Goal: Information Seeking & Learning: Learn about a topic

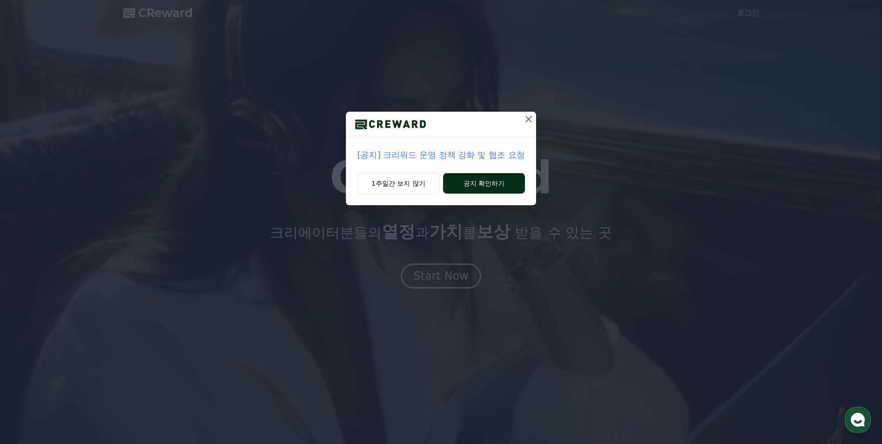
click at [481, 184] on button "공지 확인하기" at bounding box center [483, 183] width 81 height 20
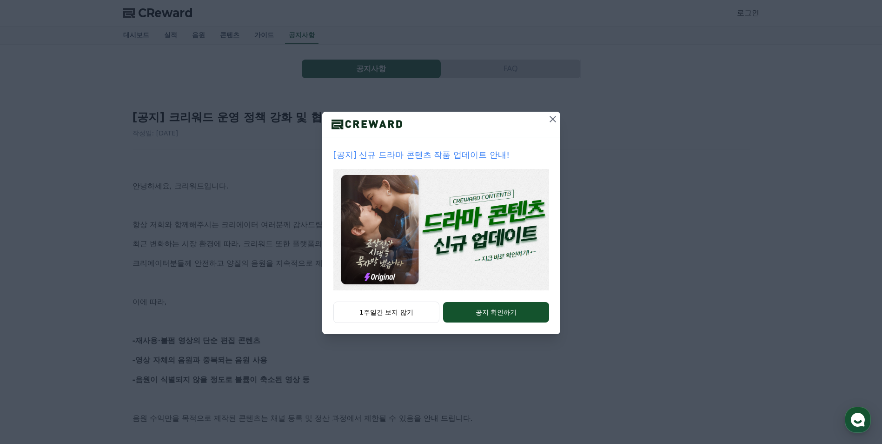
click at [553, 120] on icon at bounding box center [553, 119] width 7 height 7
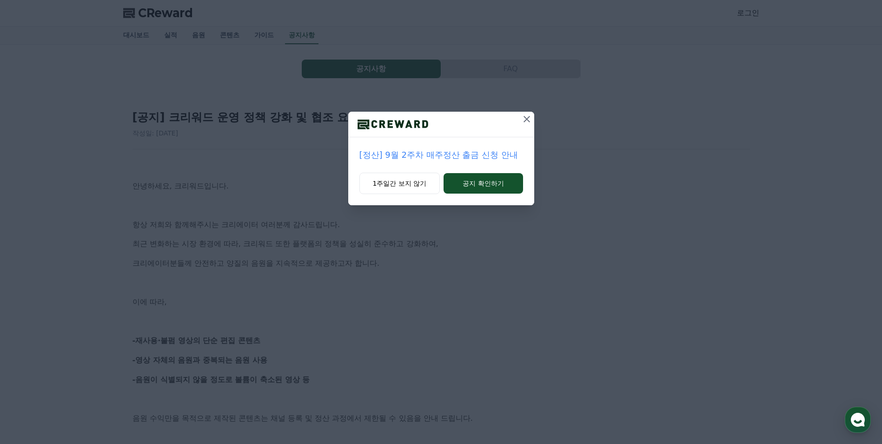
click at [527, 118] on icon at bounding box center [527, 119] width 7 height 7
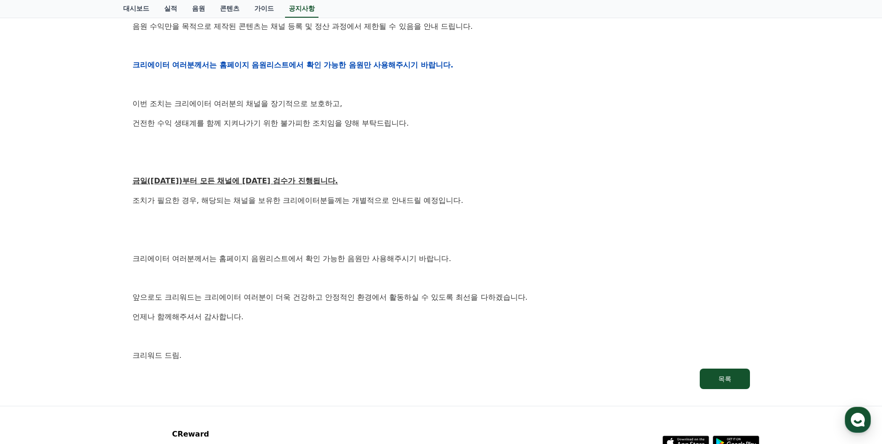
scroll to position [419, 0]
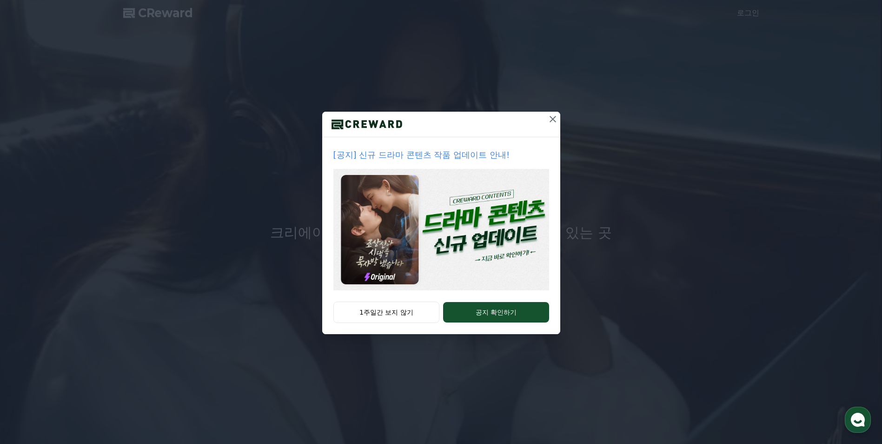
click at [554, 118] on icon at bounding box center [552, 118] width 11 height 11
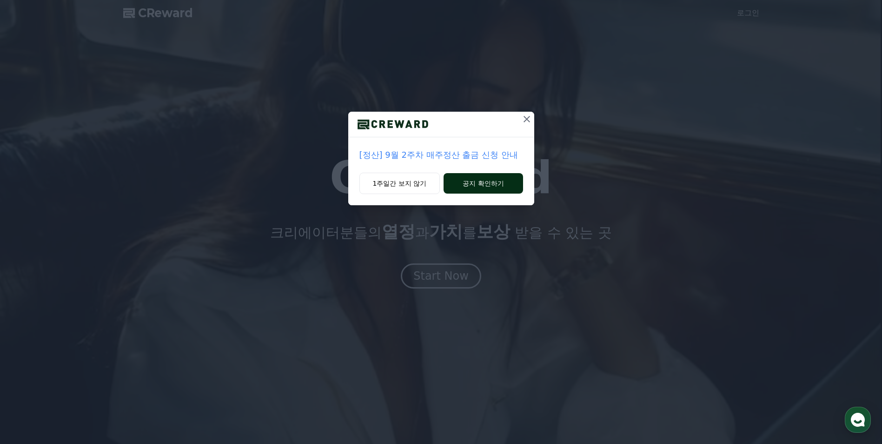
click at [497, 180] on button "공지 확인하기" at bounding box center [483, 183] width 79 height 20
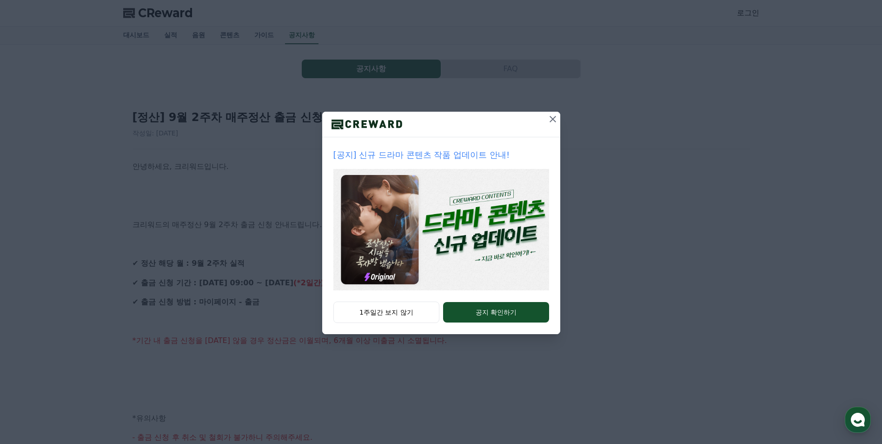
click at [556, 118] on icon at bounding box center [552, 118] width 11 height 11
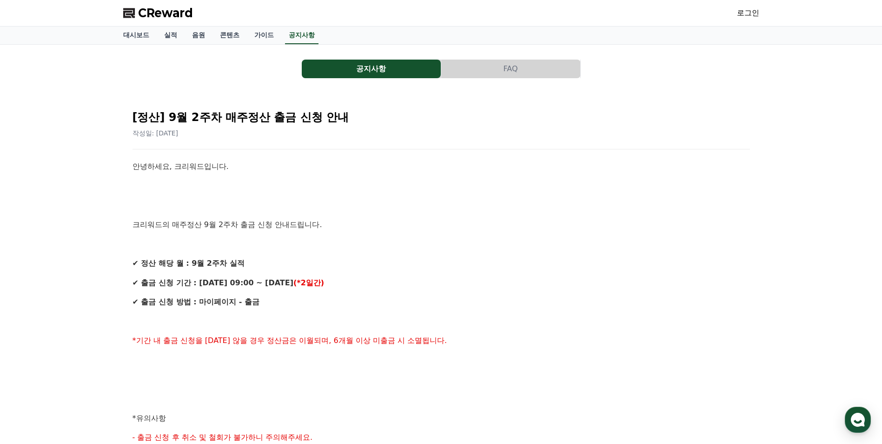
click at [518, 310] on div "안녕하세요, 크리워드입니다. 크리워드의 매주정산 9월 2주차 출금 신청 안내드립니다. ✔ 정산 해당 월 : 9월 2주차 실적 ✔ 출금 신청 기…" at bounding box center [442, 427] width 618 height 534
click at [141, 33] on link "대시보드" at bounding box center [136, 36] width 41 height 18
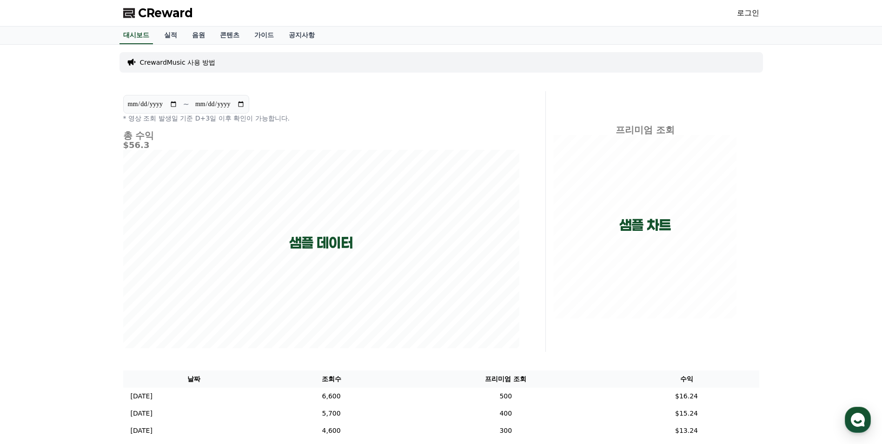
click at [172, 7] on span "CReward" at bounding box center [165, 13] width 55 height 15
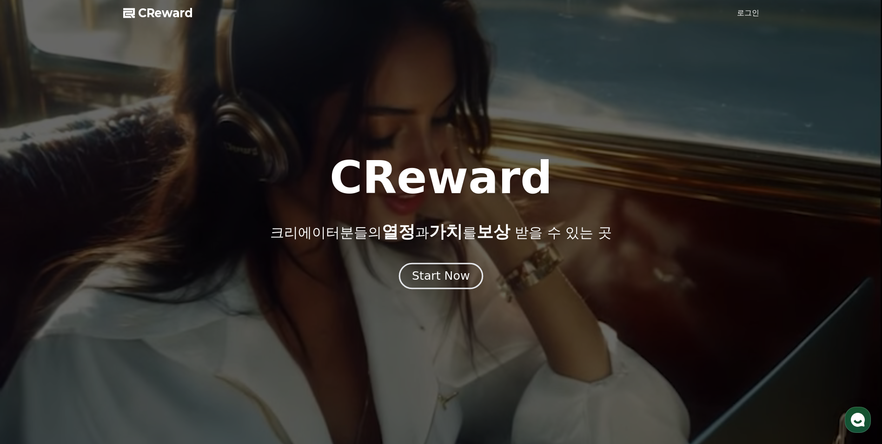
click at [452, 283] on div "Start Now" at bounding box center [441, 276] width 58 height 16
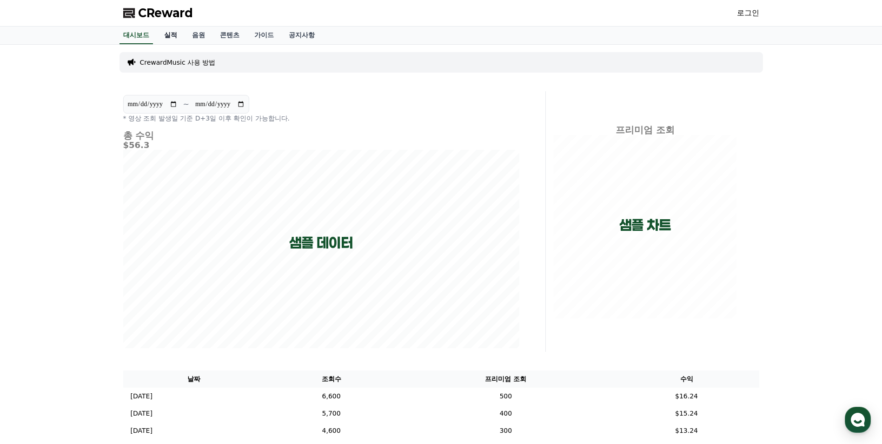
click at [173, 34] on link "실적" at bounding box center [171, 36] width 28 height 18
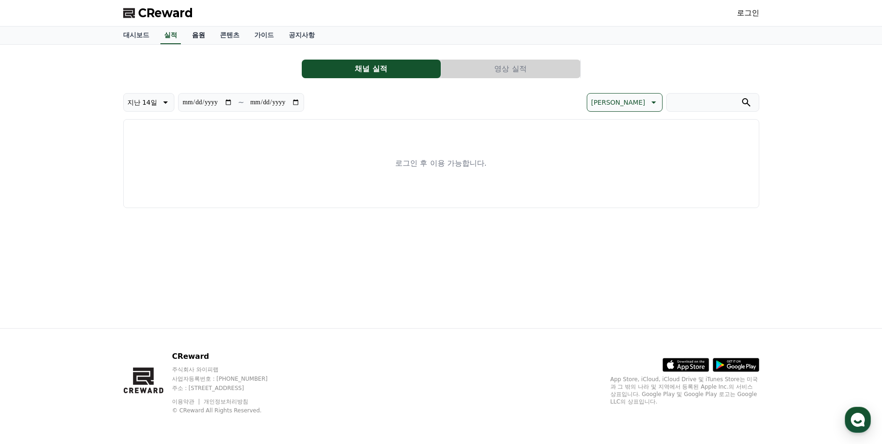
click at [202, 31] on link "음원" at bounding box center [199, 36] width 28 height 18
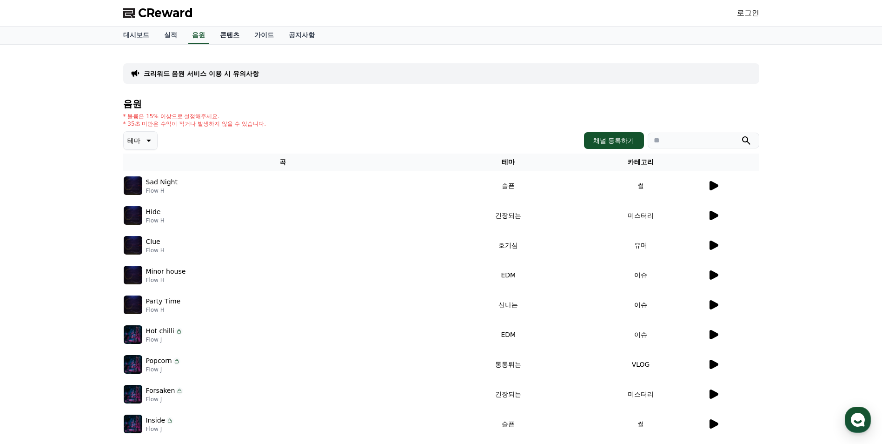
click at [233, 33] on link "콘텐츠" at bounding box center [230, 36] width 34 height 18
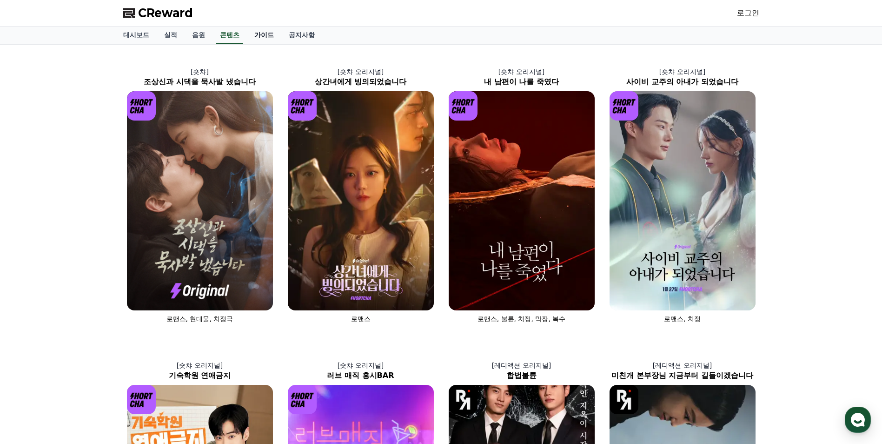
click at [269, 37] on link "가이드" at bounding box center [264, 36] width 34 height 18
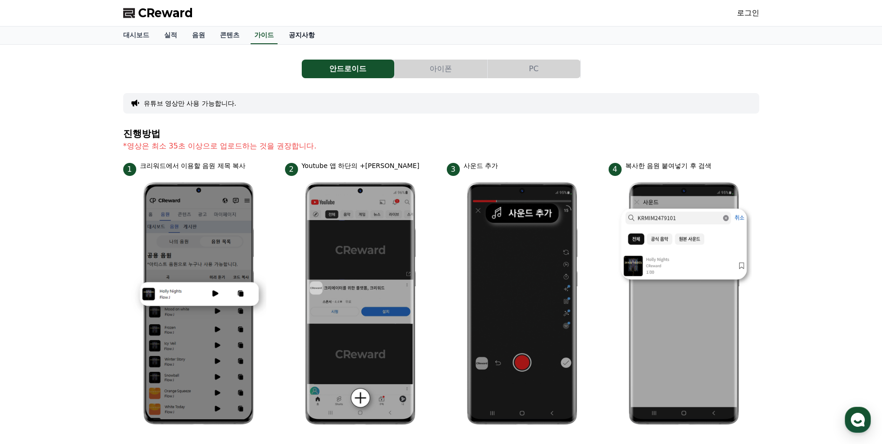
click at [297, 35] on link "공지사항" at bounding box center [301, 36] width 41 height 18
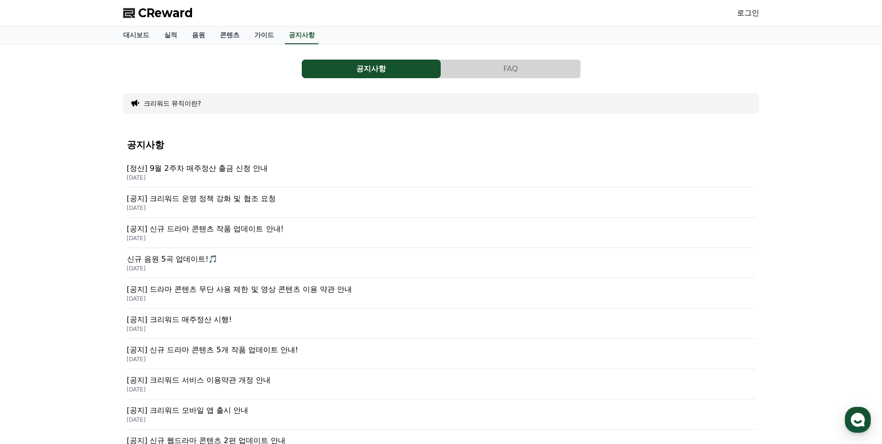
click at [495, 71] on button "FAQ" at bounding box center [510, 69] width 139 height 19
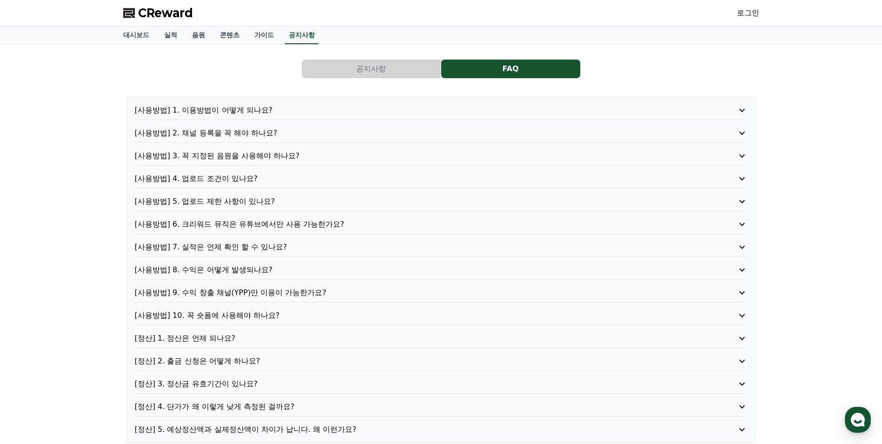
click at [264, 133] on p "[사용방법] 2. 채널 등록을 꼭 해야 하나요?" at bounding box center [417, 132] width 564 height 11
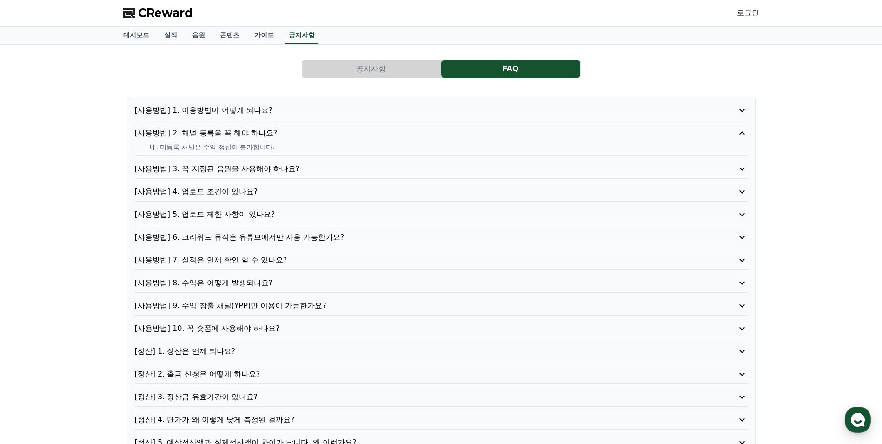
click at [264, 133] on p "[사용방법] 2. 채널 등록을 꼭 해야 하나요?" at bounding box center [417, 132] width 564 height 11
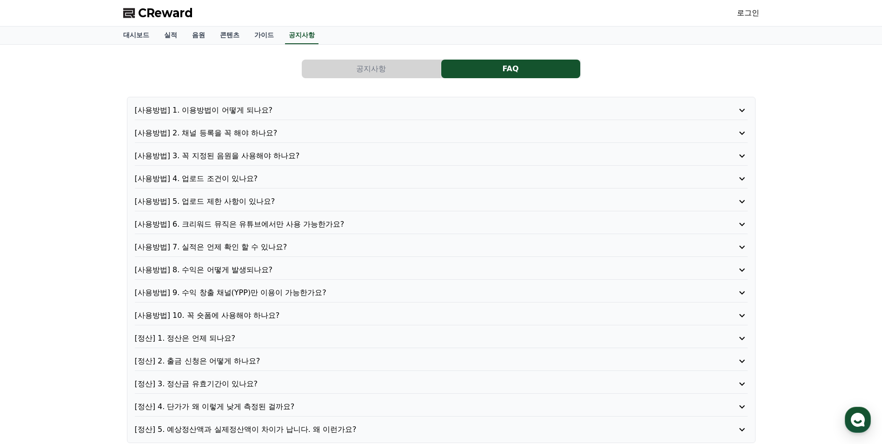
click at [258, 113] on p "[사용방법] 1. 이용방법이 어떻게 되나요?" at bounding box center [417, 110] width 564 height 11
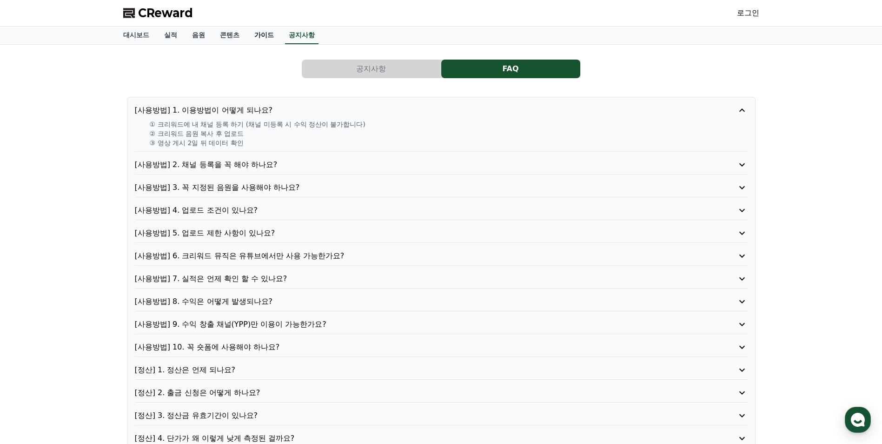
click at [259, 35] on link "가이드" at bounding box center [264, 36] width 34 height 18
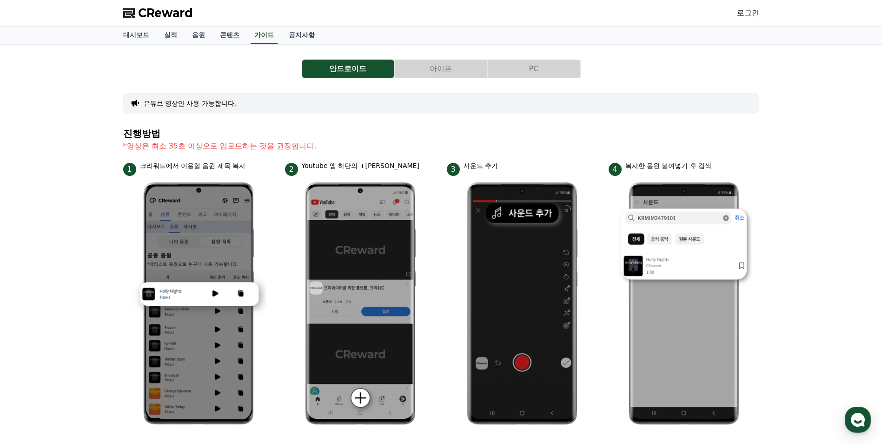
click at [533, 68] on button "PC" at bounding box center [534, 69] width 93 height 19
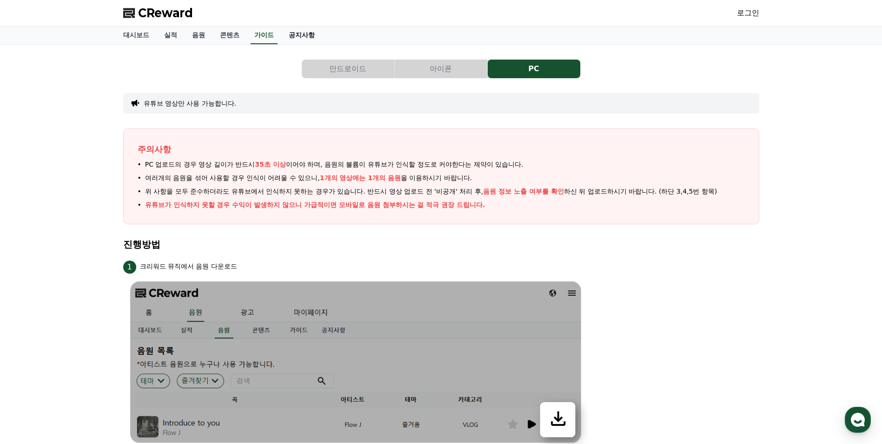
click at [305, 39] on link "공지사항" at bounding box center [301, 36] width 41 height 18
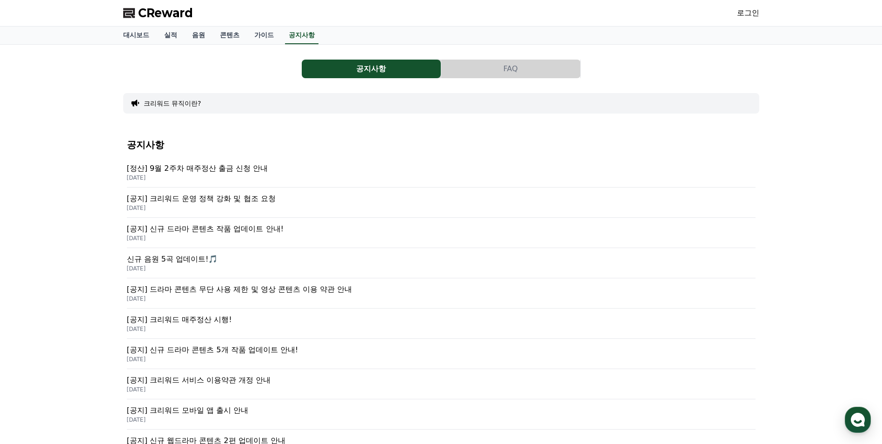
click at [739, 13] on link "로그인" at bounding box center [748, 12] width 22 height 11
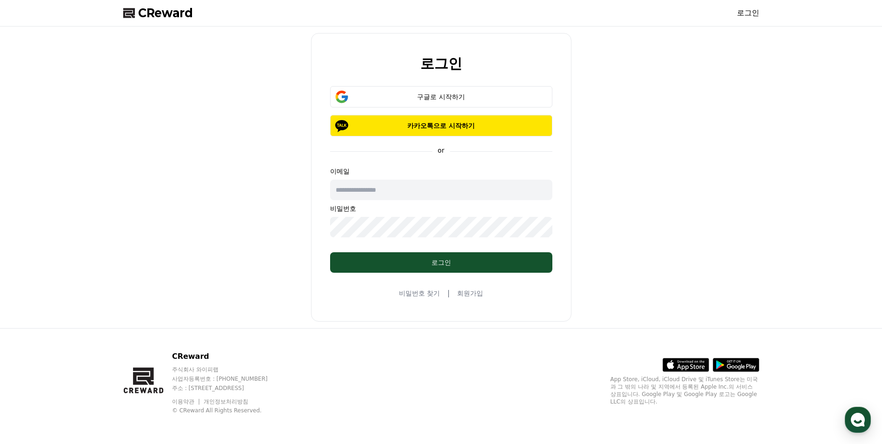
click at [173, 13] on span "CReward" at bounding box center [165, 13] width 55 height 15
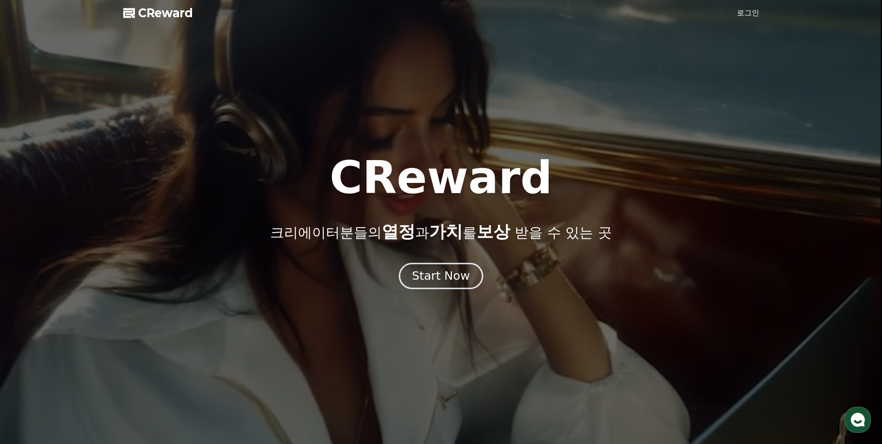
click at [438, 280] on div "Start Now" at bounding box center [441, 276] width 58 height 16
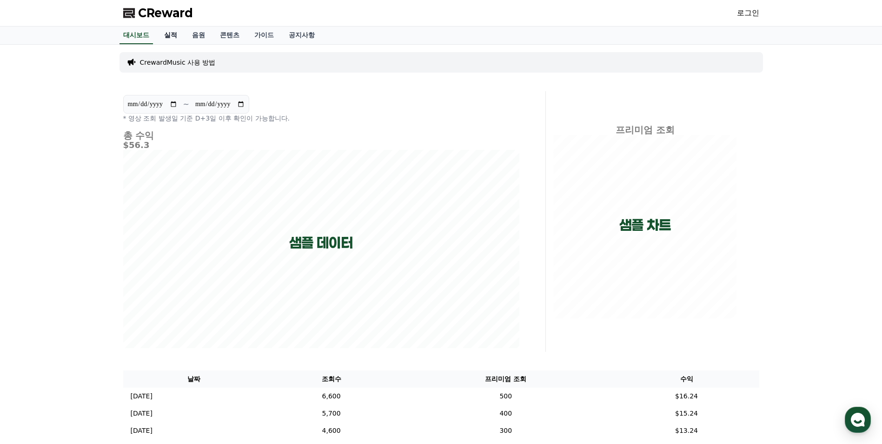
click at [173, 37] on link "실적" at bounding box center [171, 36] width 28 height 18
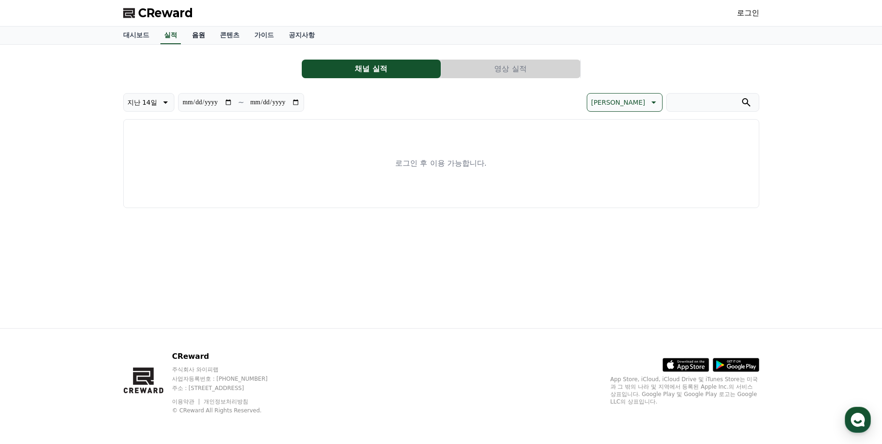
click at [201, 32] on link "음원" at bounding box center [199, 36] width 28 height 18
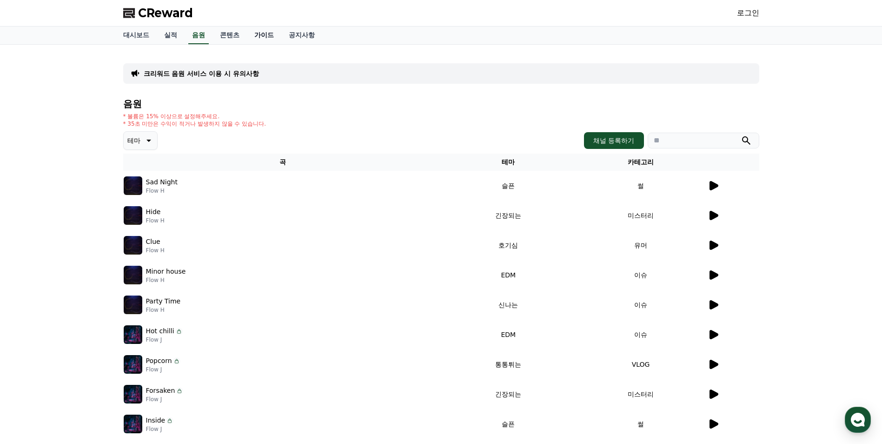
click at [252, 30] on link "가이드" at bounding box center [264, 36] width 34 height 18
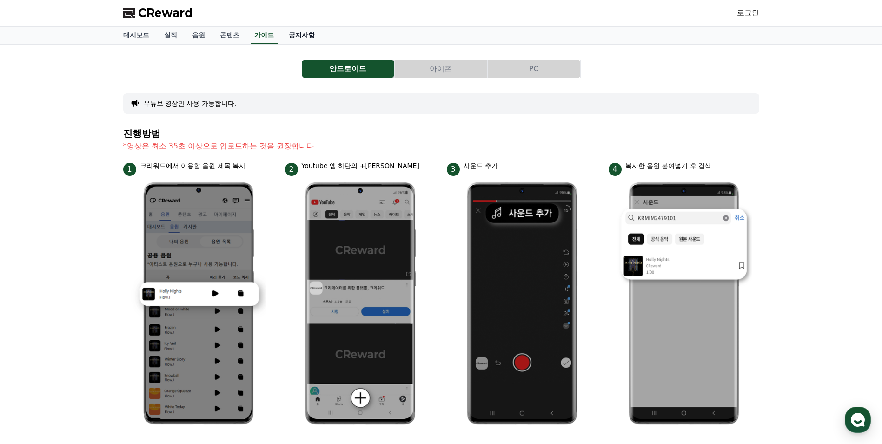
click at [316, 35] on link "공지사항" at bounding box center [301, 36] width 41 height 18
